Goal: Transaction & Acquisition: Subscribe to service/newsletter

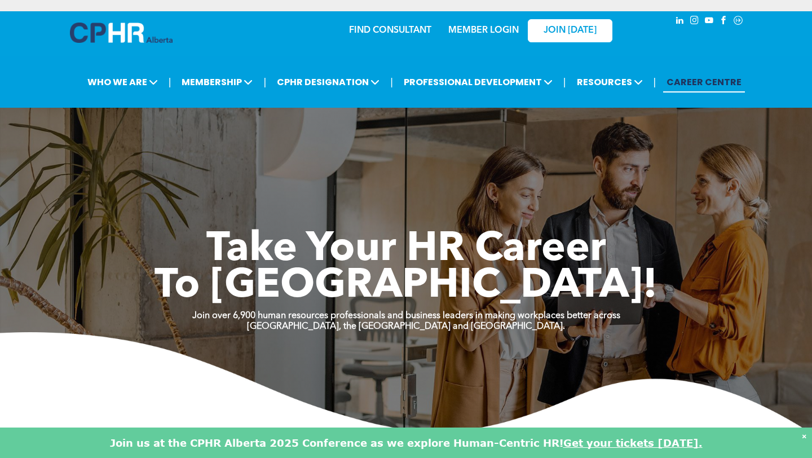
click at [492, 33] on link "MEMBER LOGIN" at bounding box center [483, 30] width 70 height 9
click at [508, 28] on link "MEMBER LOGIN" at bounding box center [483, 30] width 70 height 9
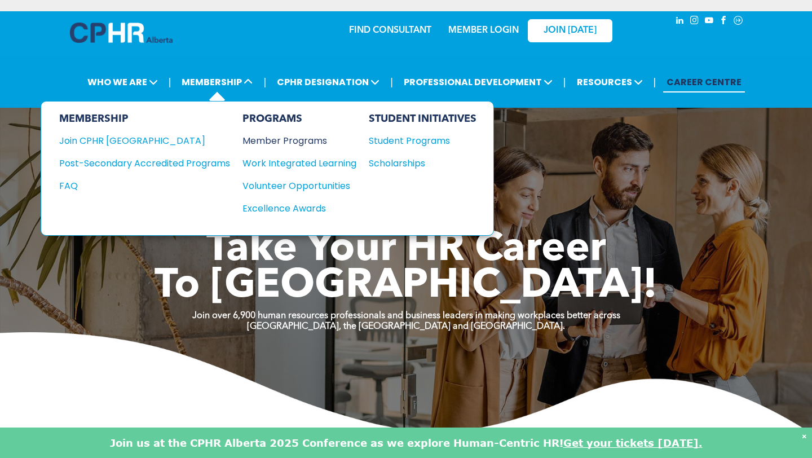
click at [293, 135] on div "Member Programs" at bounding box center [293, 141] width 103 height 14
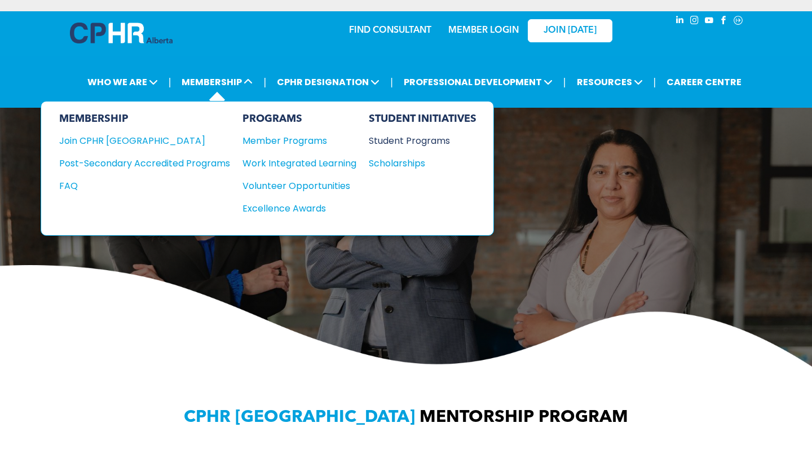
click at [407, 137] on div "Student Programs" at bounding box center [417, 141] width 97 height 14
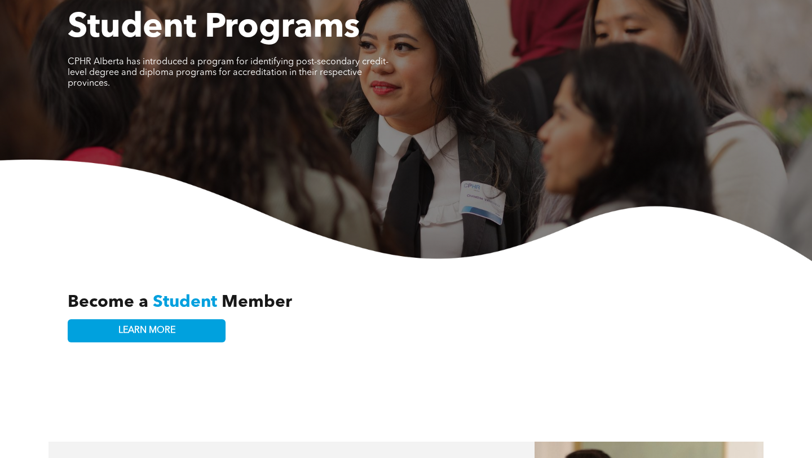
scroll to position [231, 0]
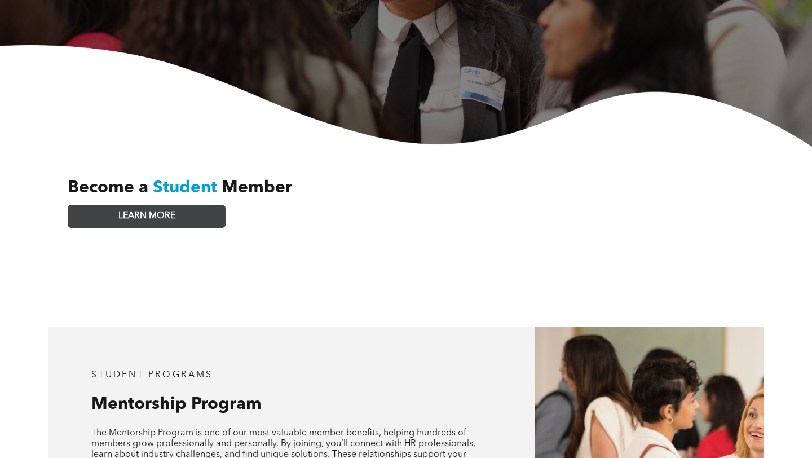
click at [200, 209] on link "LEARN MORE" at bounding box center [147, 216] width 158 height 23
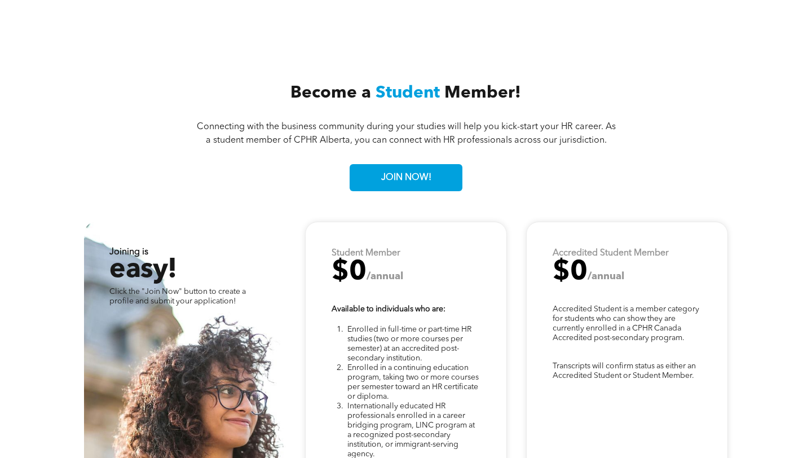
scroll to position [2684, 0]
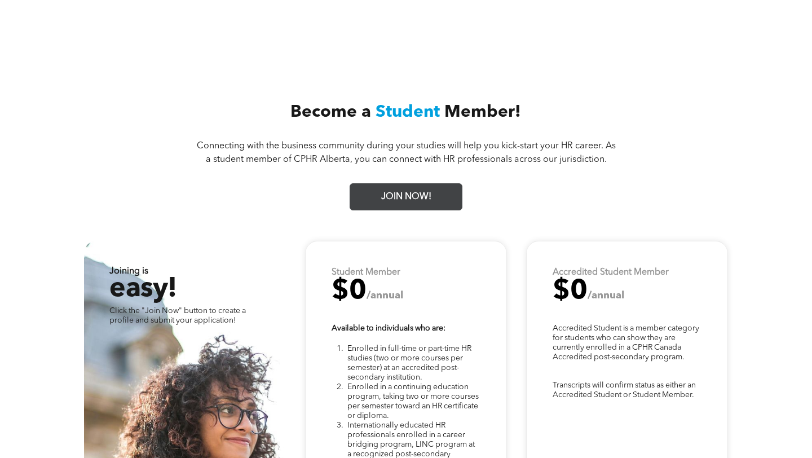
click at [429, 186] on span "JOIN NOW!" at bounding box center [406, 197] width 58 height 22
